Goal: Task Accomplishment & Management: Complete application form

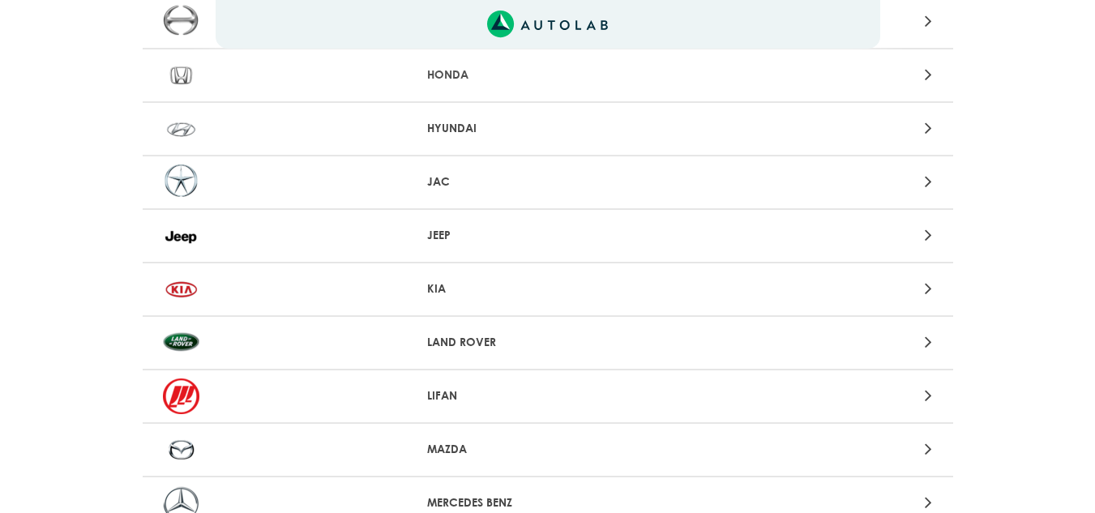
scroll to position [973, 0]
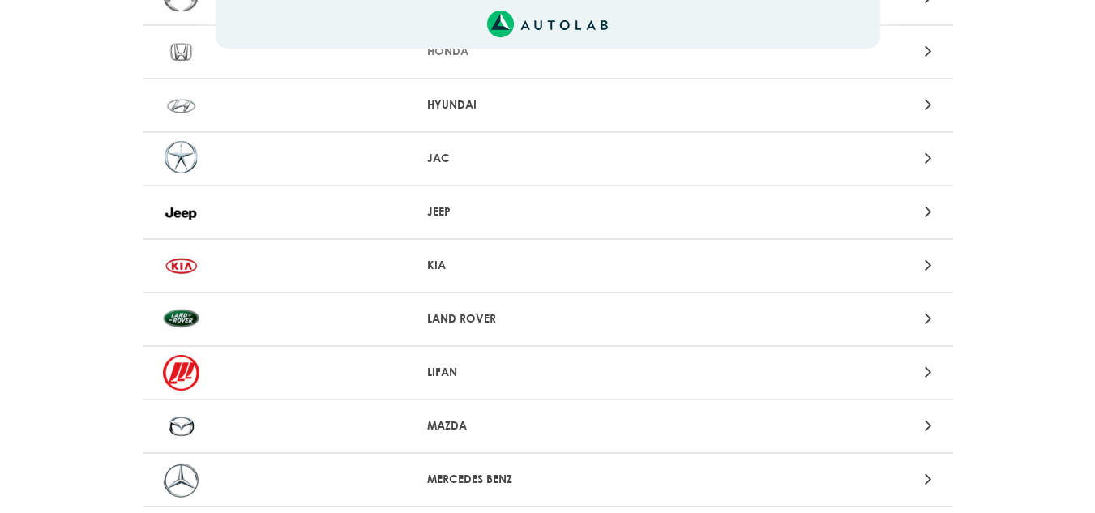
click at [454, 259] on p "KIA" at bounding box center [547, 265] width 241 height 17
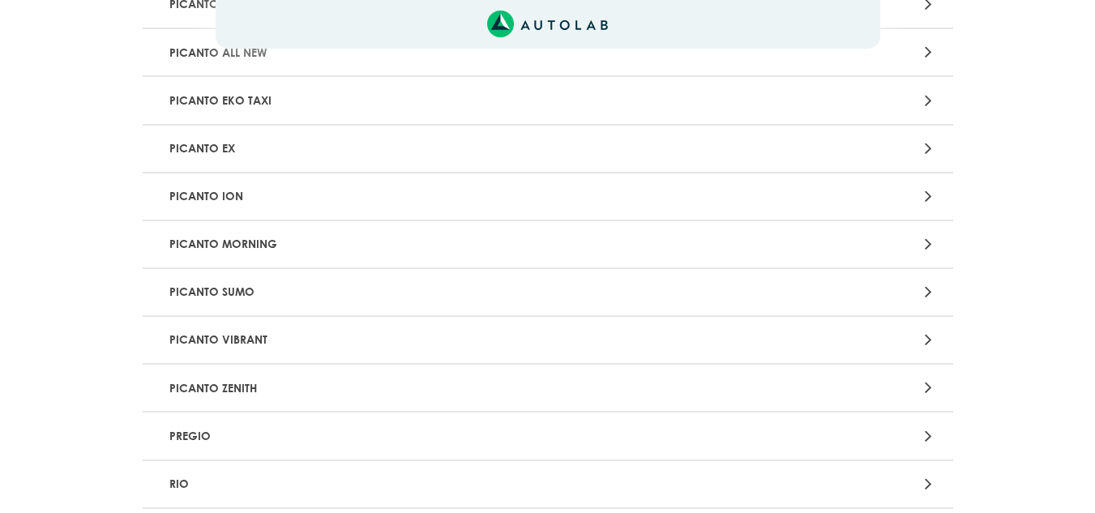
scroll to position [1459, 0]
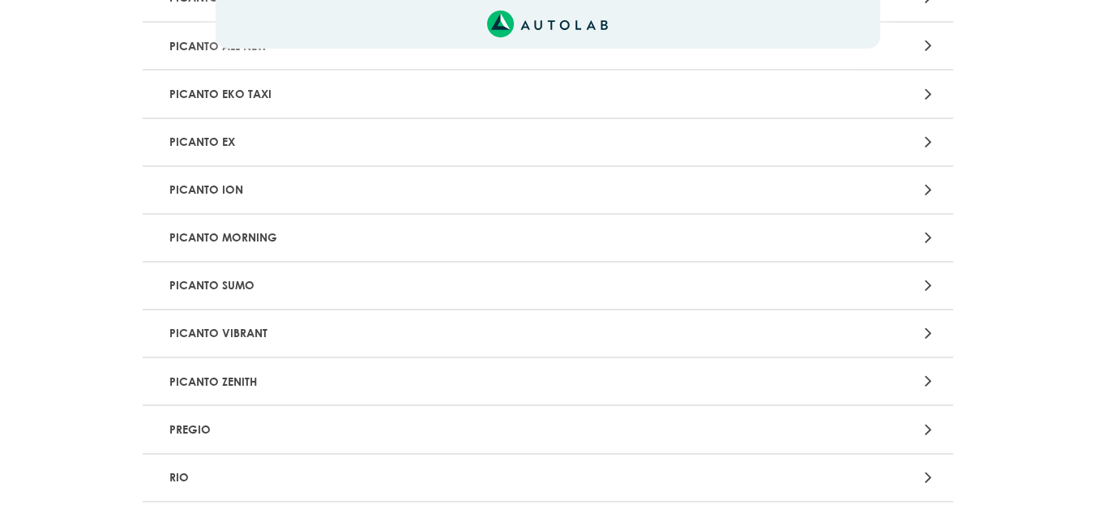
click at [473, 291] on p "PICANTO SUMO" at bounding box center [415, 286] width 505 height 30
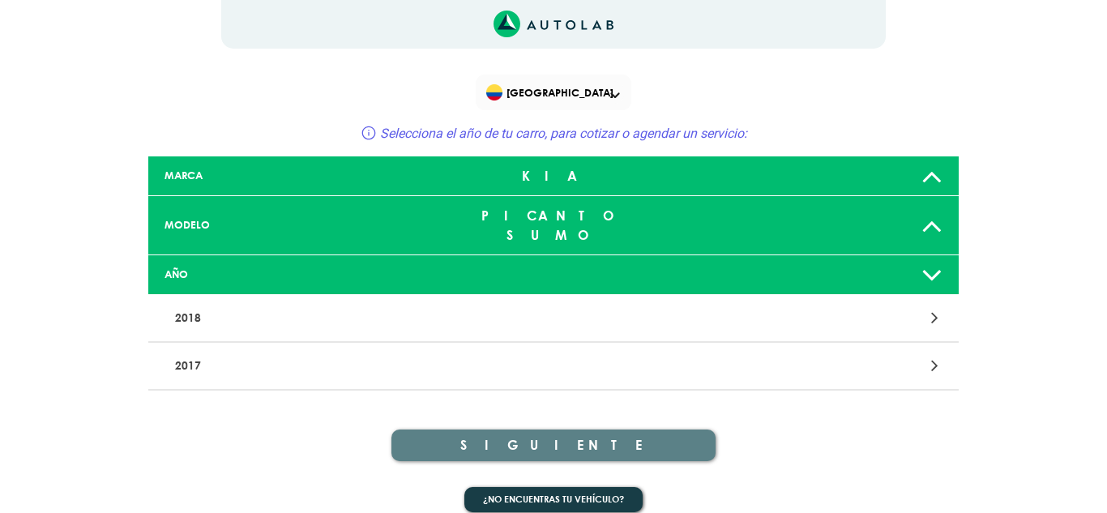
click at [514, 208] on div "PICANTO SUMO" at bounding box center [554, 225] width 268 height 52
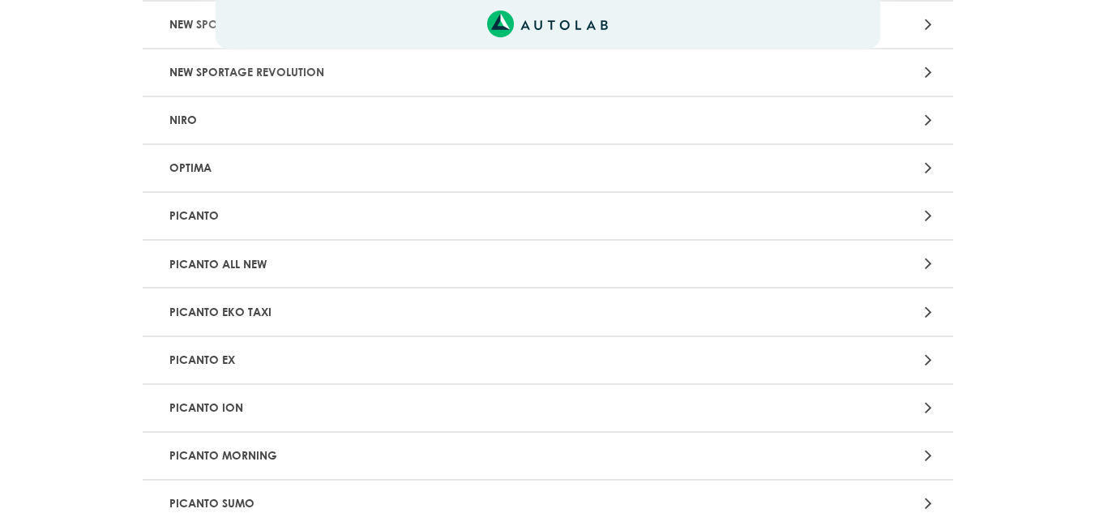
scroll to position [1297, 0]
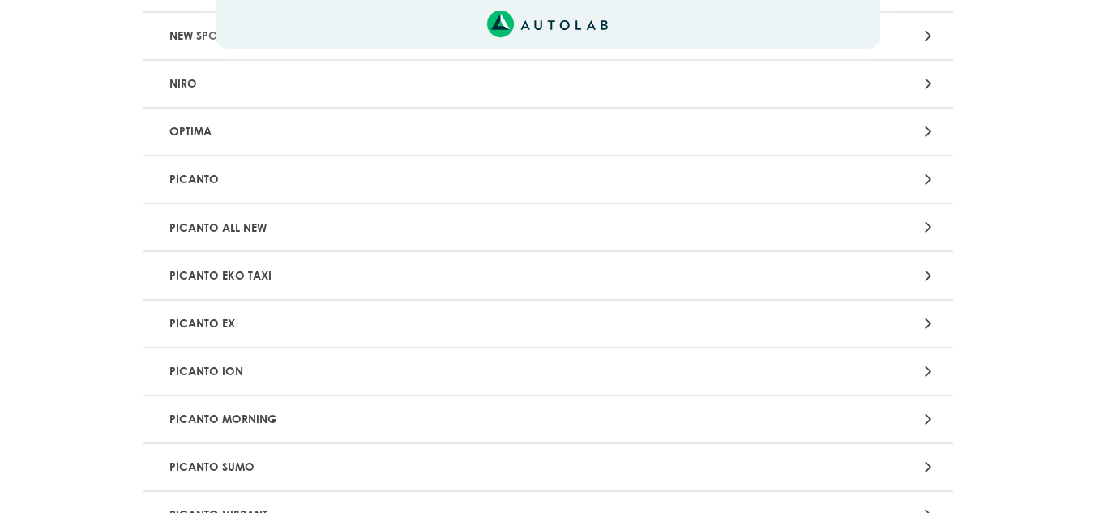
click at [333, 309] on p "PICANTO EX" at bounding box center [415, 324] width 505 height 30
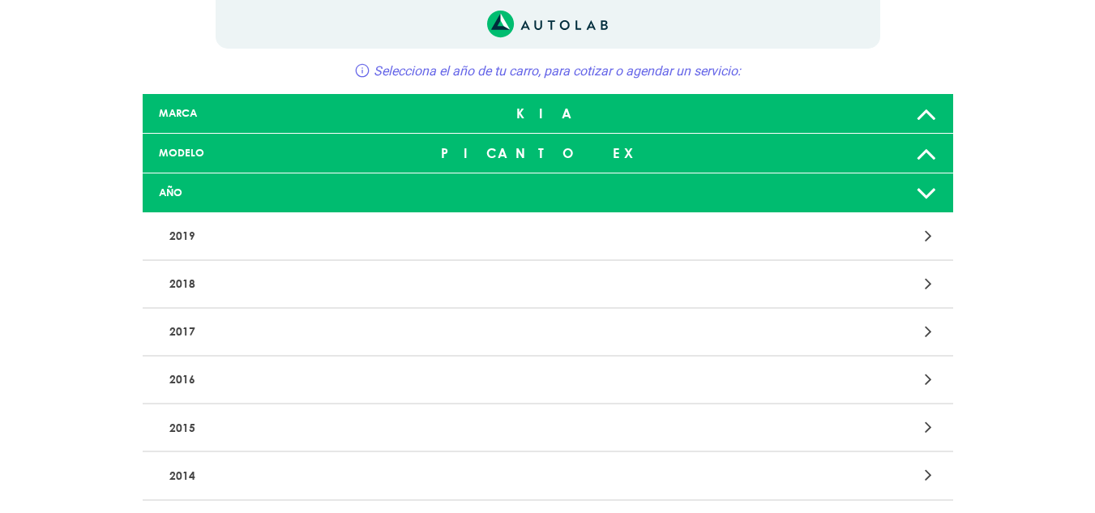
scroll to position [81, 0]
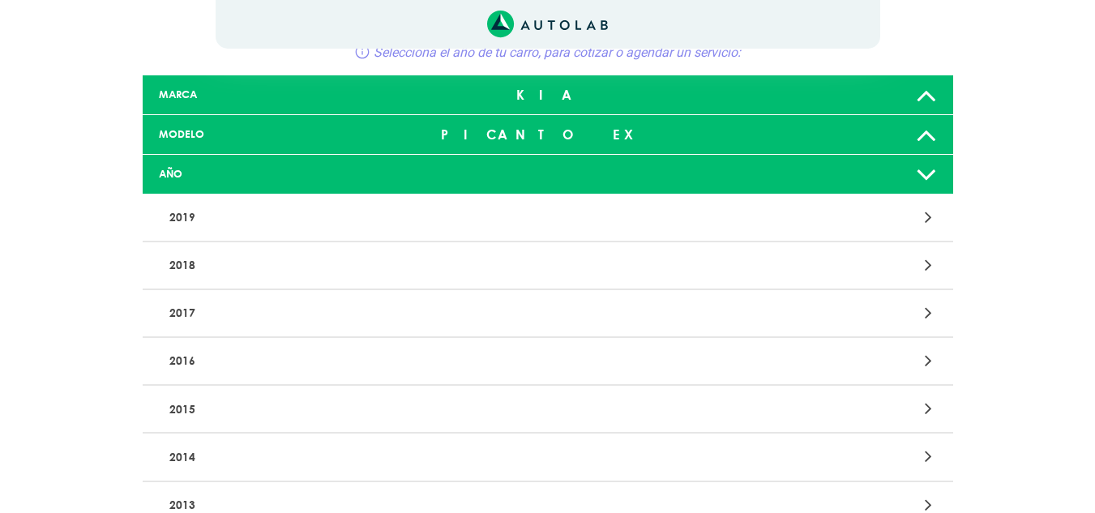
click at [364, 361] on p "2016" at bounding box center [415, 361] width 505 height 30
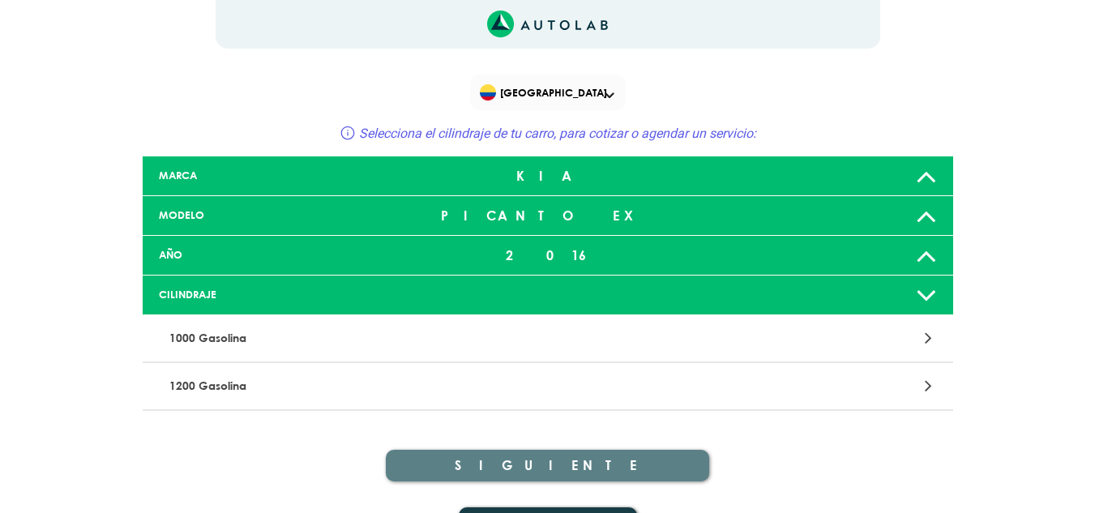
click at [261, 395] on p "1200 Gasolina" at bounding box center [415, 386] width 505 height 30
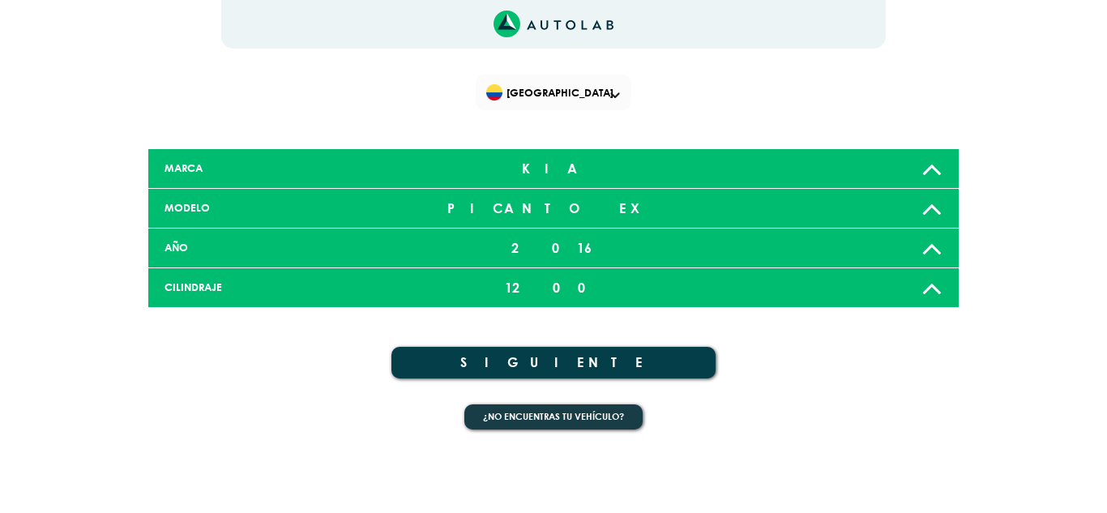
click at [546, 359] on button "SIGUIENTE" at bounding box center [554, 363] width 324 height 32
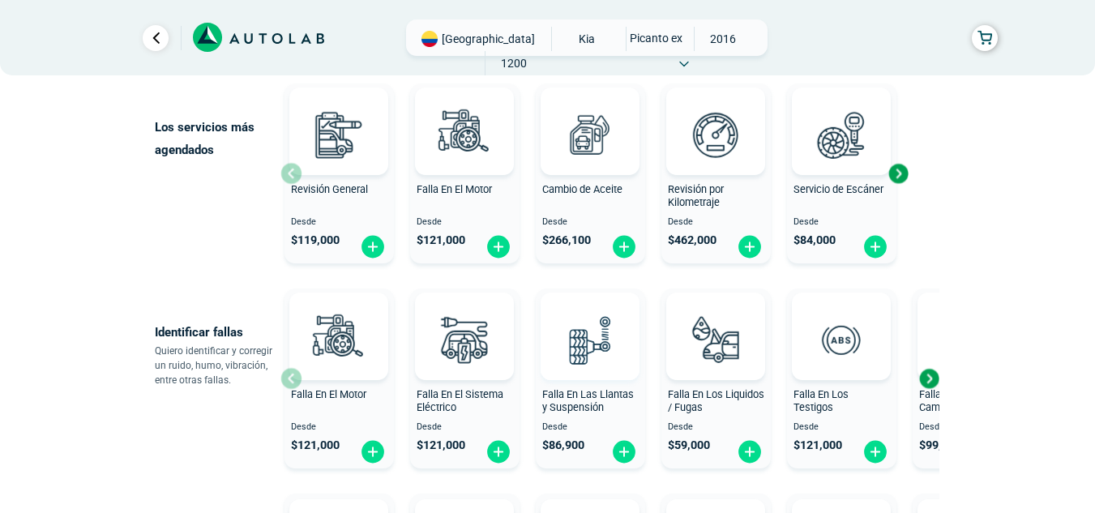
scroll to position [243, 0]
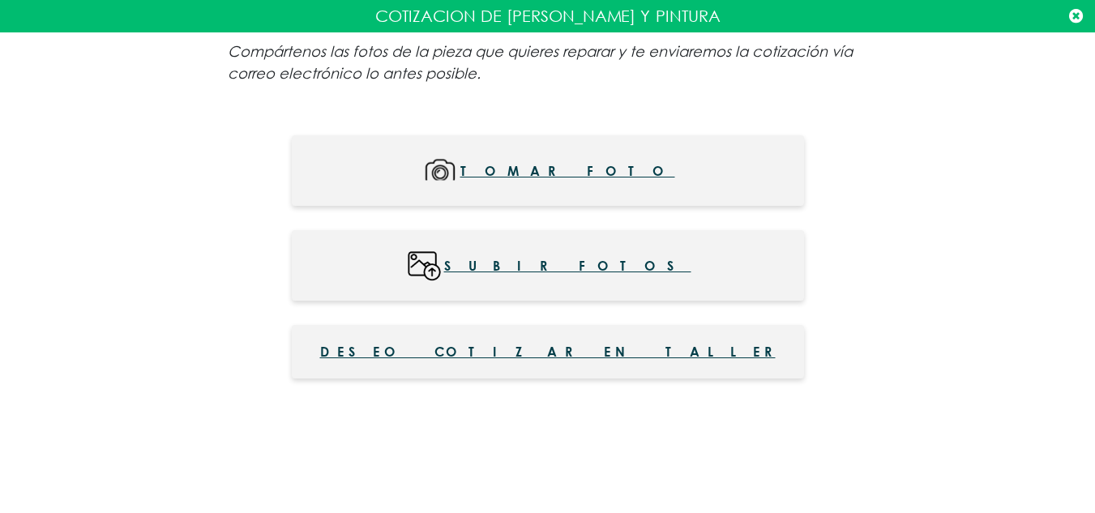
click at [529, 267] on span "Subir fotos" at bounding box center [567, 265] width 247 height 36
click at [576, 266] on span "Subir fotos" at bounding box center [567, 265] width 247 height 36
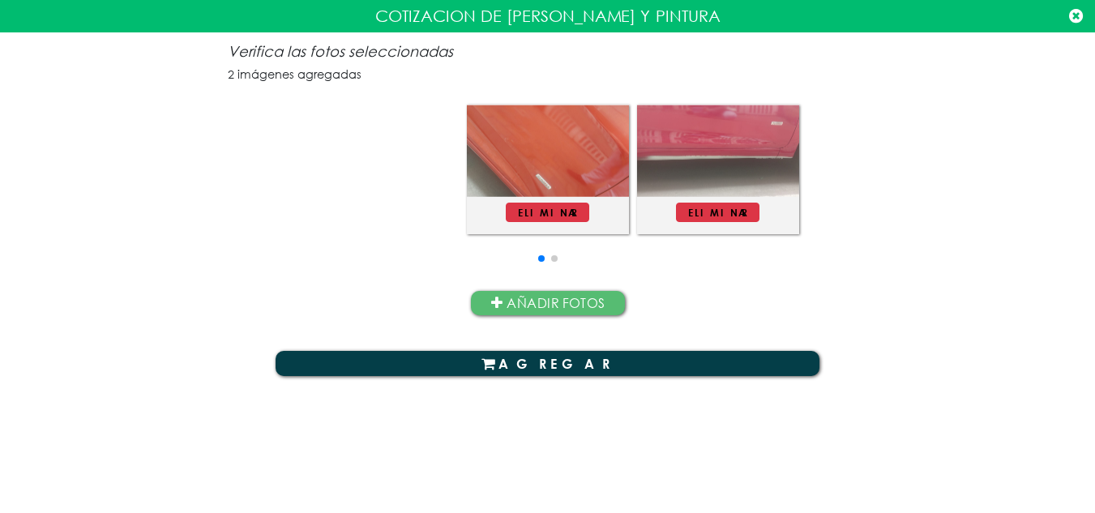
click at [614, 360] on button "AGREGAR" at bounding box center [548, 363] width 545 height 24
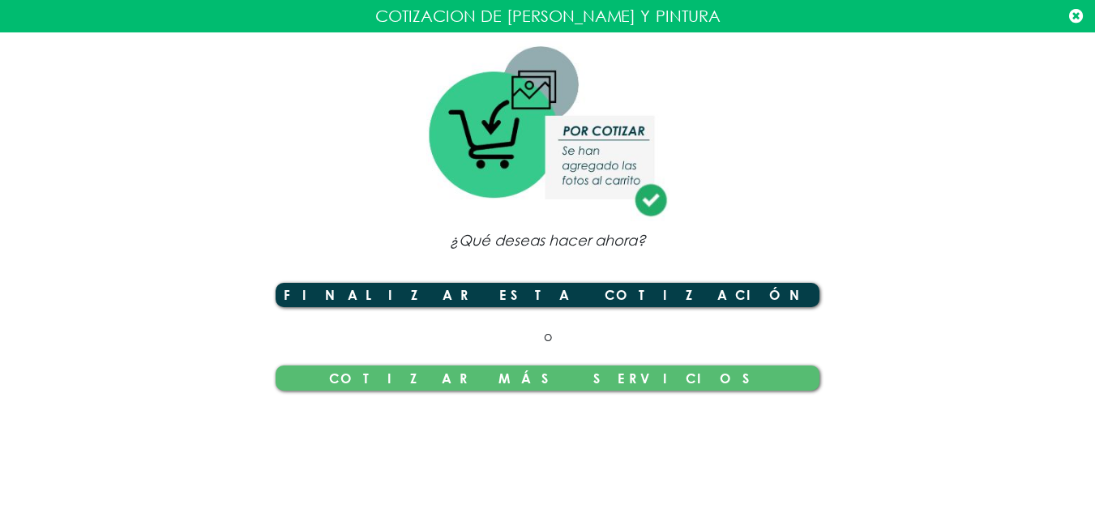
click at [598, 296] on button "Finalizar esta cotización" at bounding box center [548, 295] width 545 height 24
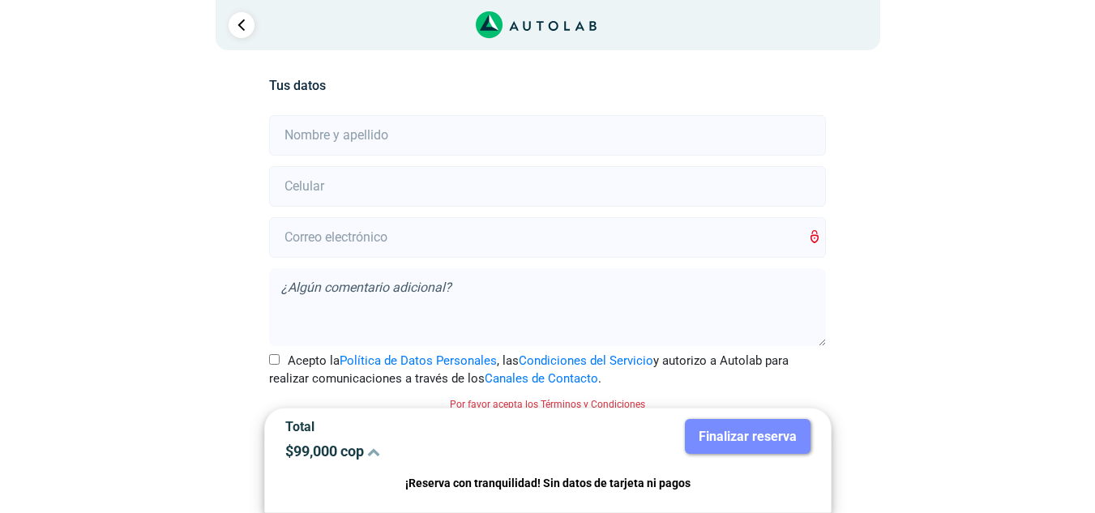
scroll to position [28, 0]
